Goal: Information Seeking & Learning: Check status

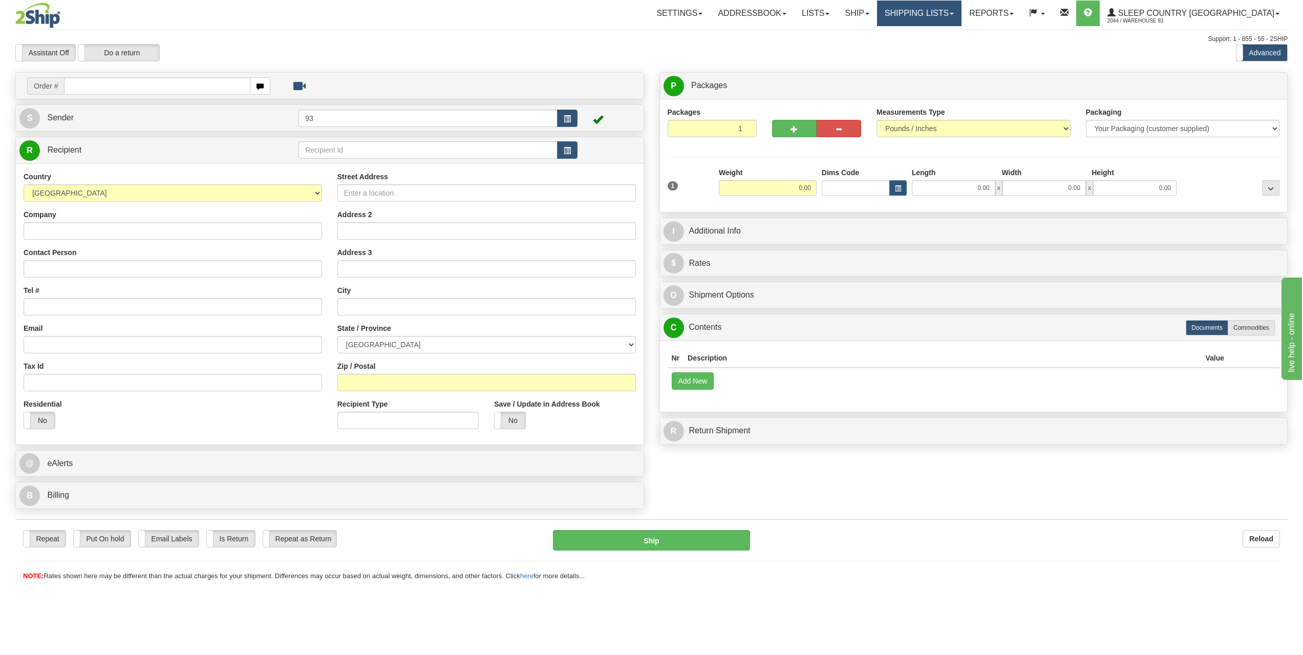
click at [962, 10] on link "Shipping lists" at bounding box center [919, 14] width 84 height 26
click at [951, 48] on span "Search Shipment History" at bounding box center [910, 49] width 79 height 8
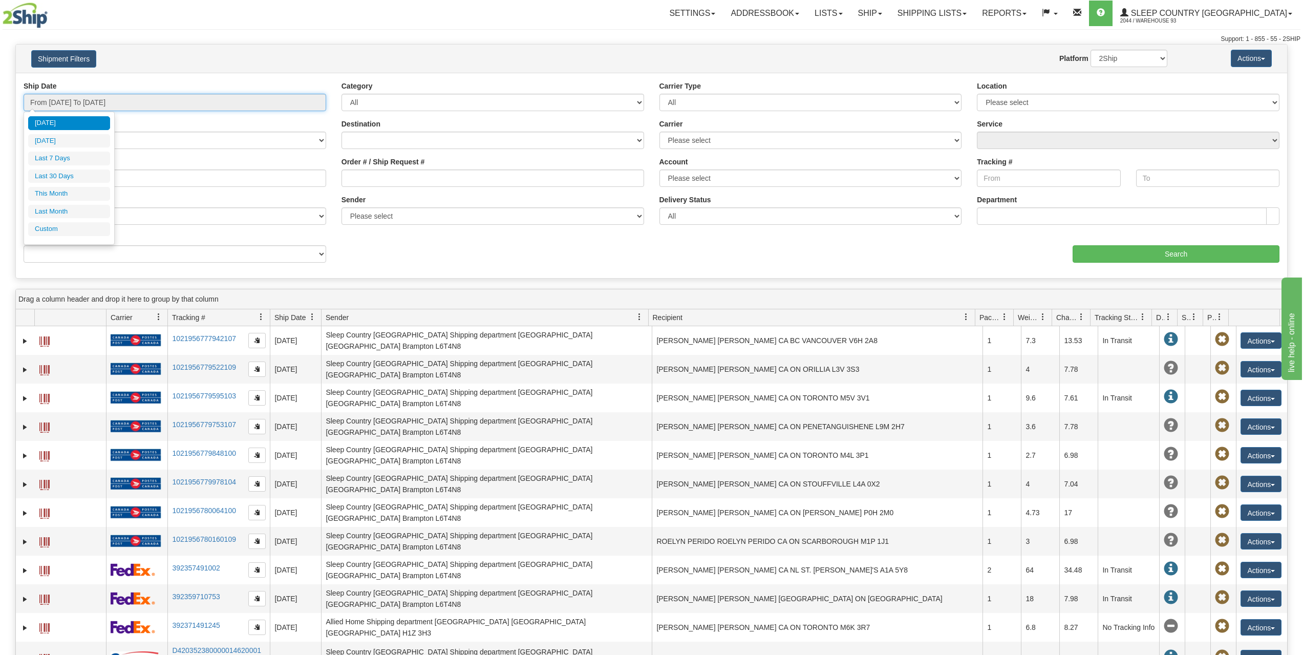
click at [90, 100] on input "From 08/21/2025 To 08/22/2025" at bounding box center [175, 102] width 303 height 17
click at [85, 179] on li "Last 30 Days" at bounding box center [69, 176] width 82 height 14
type input "From 07/24/2025 To 08/22/2025"
click at [433, 170] on input "Order # / Ship Request #" at bounding box center [493, 177] width 303 height 17
paste input "9000H986373"
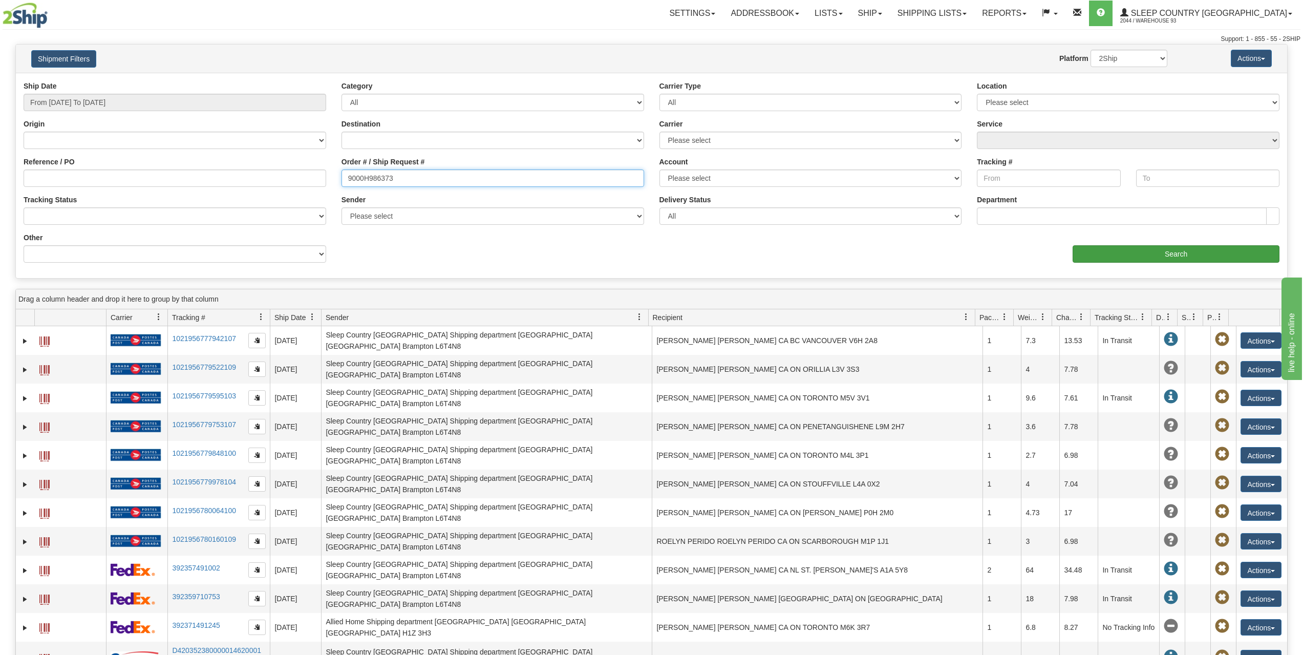
type input "9000H986373"
click at [1116, 254] on input "Search" at bounding box center [1176, 253] width 207 height 17
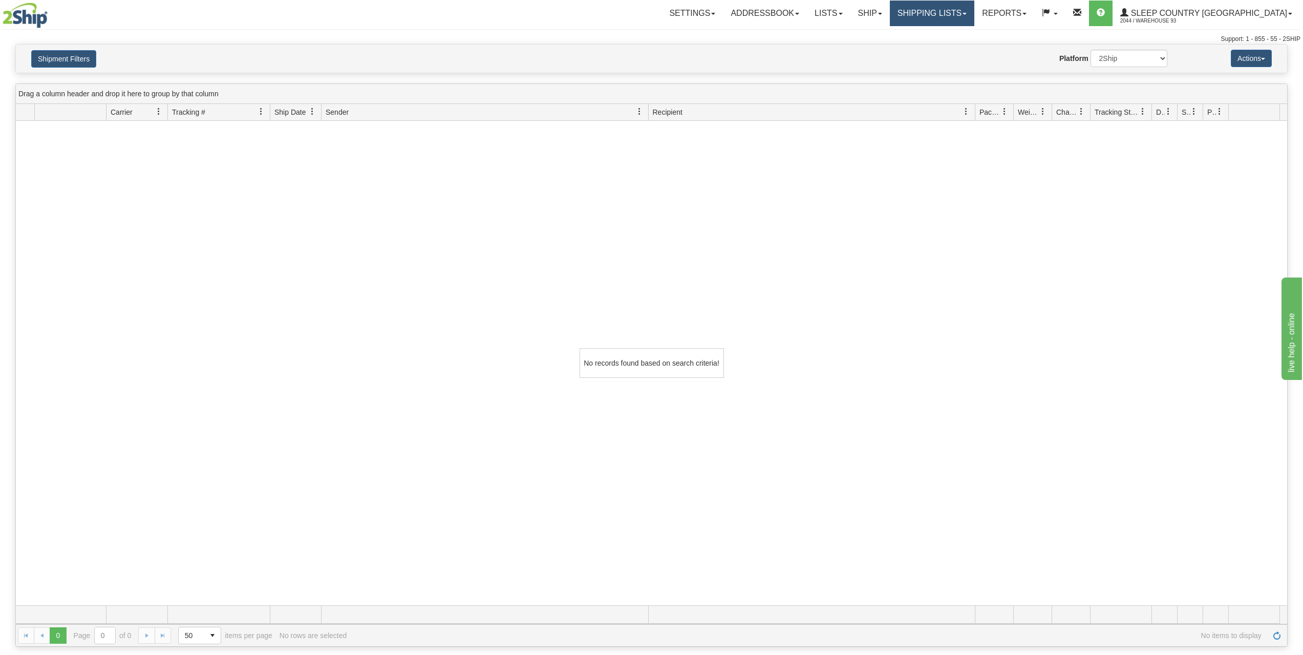
click at [974, 13] on link "Shipping lists" at bounding box center [932, 14] width 84 height 26
click at [964, 50] on span "Search Shipment History" at bounding box center [923, 49] width 79 height 8
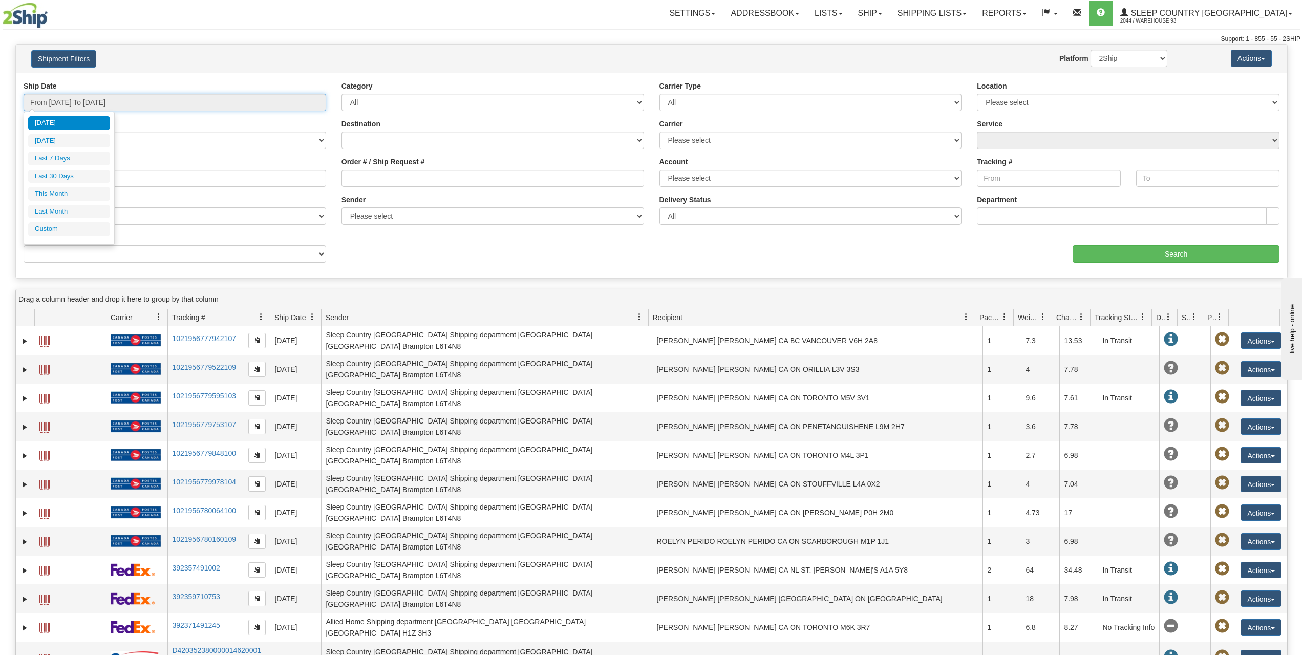
click at [128, 105] on input "From 08/21/2025 To 08/22/2025" at bounding box center [175, 102] width 303 height 17
click at [81, 177] on li "Last 30 Days" at bounding box center [69, 176] width 82 height 14
type input "From 07/24/2025 To 08/22/2025"
click at [449, 174] on input "Order # / Ship Request #" at bounding box center [493, 177] width 303 height 17
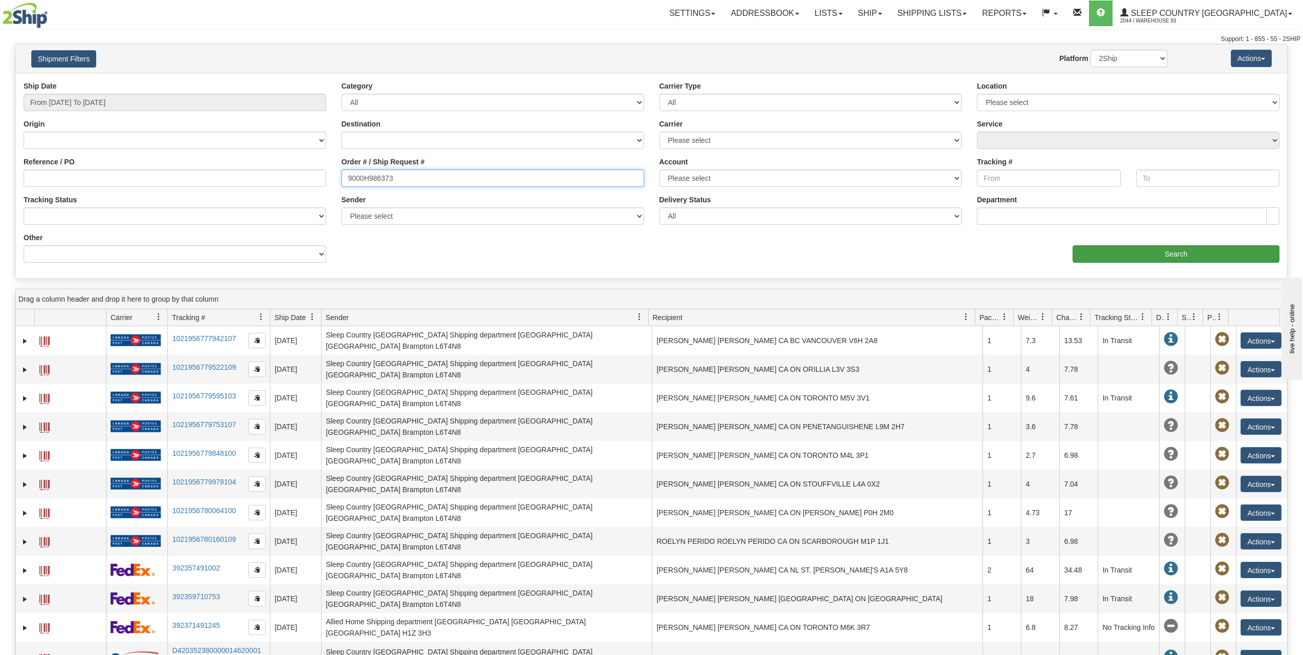
type input "9000H986373"
click at [1125, 251] on input "Search" at bounding box center [1176, 253] width 207 height 17
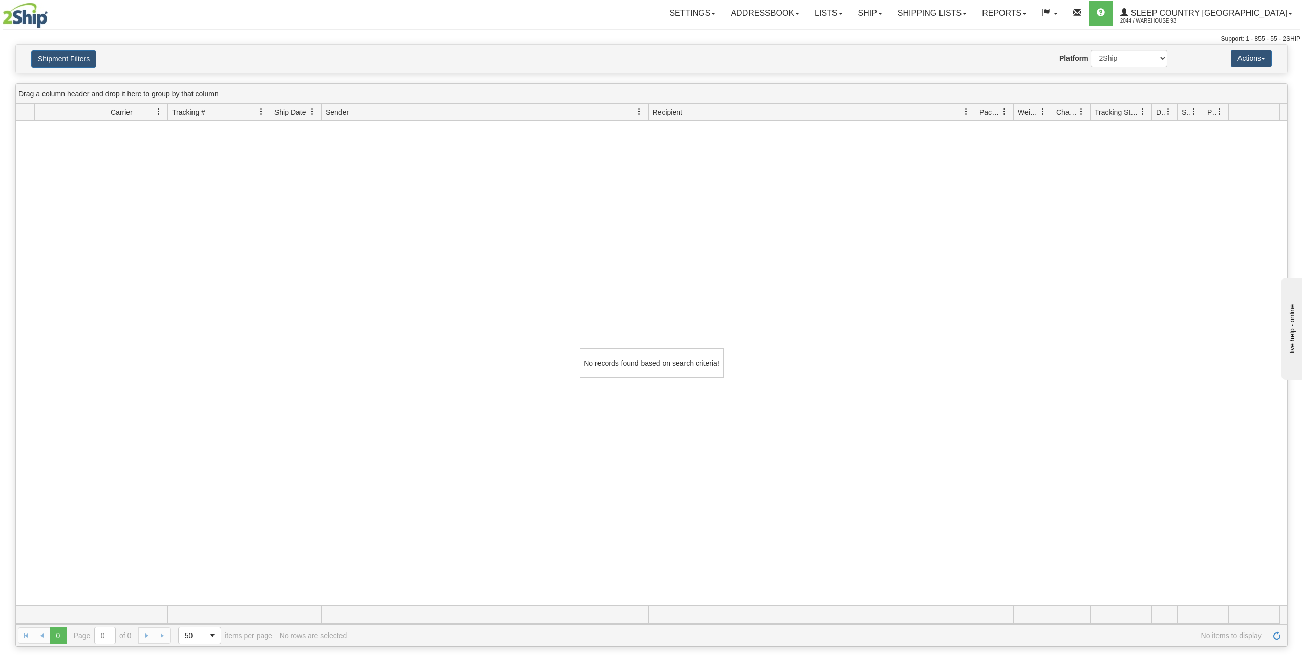
click at [520, 399] on div "No records found based on search criteria!" at bounding box center [651, 363] width 1271 height 484
